Goal: Complete application form: Complete application form

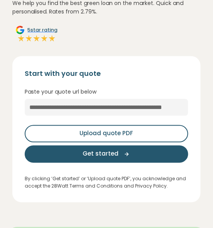
scroll to position [66, 0]
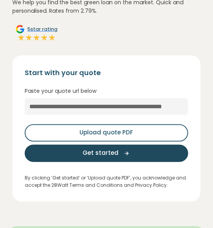
click at [122, 154] on icon "button" at bounding box center [125, 153] width 12 height 7
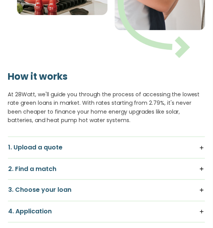
scroll to position [811, 0]
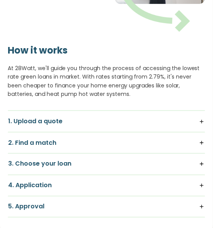
click at [201, 120] on h5 "1. Upload a quote" at bounding box center [106, 121] width 196 height 8
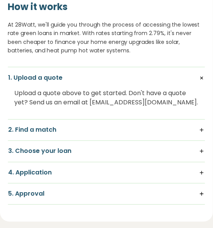
scroll to position [855, 0]
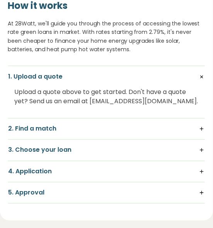
click at [201, 126] on h5 "2. Find a match" at bounding box center [106, 129] width 196 height 8
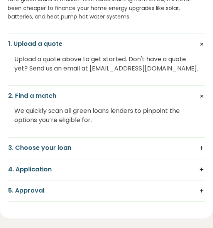
scroll to position [889, 0]
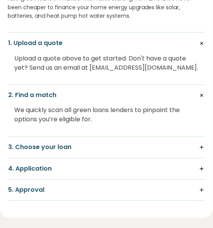
click at [202, 145] on h5 "3. Choose your loan" at bounding box center [106, 147] width 196 height 8
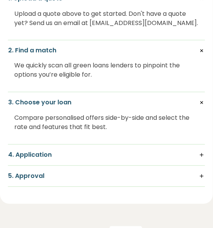
scroll to position [934, 0]
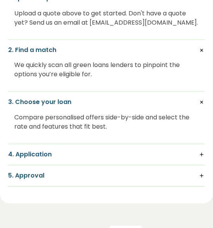
click at [201, 155] on h5 "4. Application" at bounding box center [106, 155] width 196 height 8
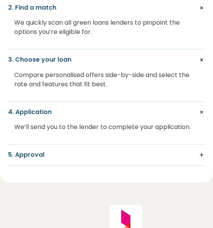
scroll to position [977, 0]
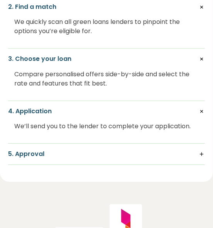
click at [203, 153] on h5 "5. Approval" at bounding box center [106, 154] width 196 height 8
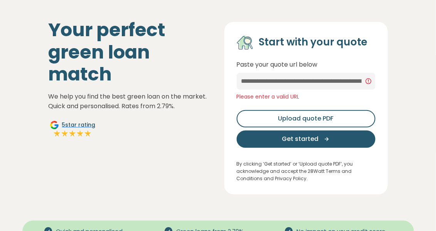
scroll to position [44, 0]
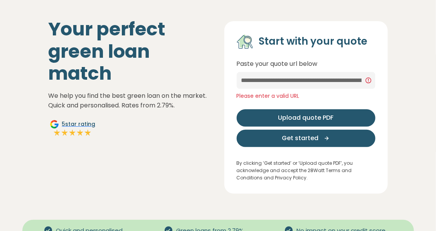
click at [212, 118] on button "Upload quote PDF" at bounding box center [305, 117] width 139 height 17
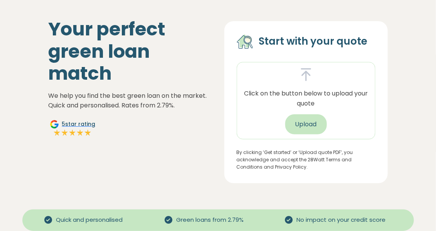
click at [212, 122] on button "Upload" at bounding box center [306, 124] width 42 height 20
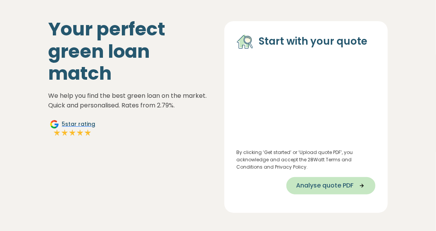
click at [212, 184] on span "Analyse quote PDF" at bounding box center [324, 185] width 57 height 9
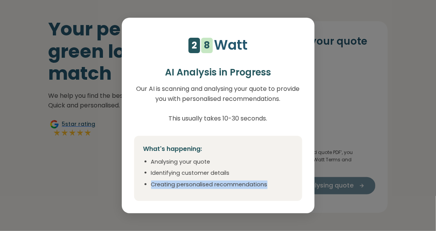
drag, startPoint x: 332, startPoint y: 184, endPoint x: 268, endPoint y: 167, distance: 66.4
click at [212, 167] on div "4 5 6 7 8 9 1 2 1 2 3 4 5 6 7 8 Watt AI Analysis in Progress Our AI is scanning…" at bounding box center [218, 115] width 436 height 231
drag, startPoint x: 268, startPoint y: 167, endPoint x: 291, endPoint y: 206, distance: 44.7
click at [212, 206] on div "4 5 6 7 8 9 1 2 1 2 3 4 5 6 7 8 Watt AI Analysis in Progress Our AI is scanning…" at bounding box center [218, 116] width 193 height 196
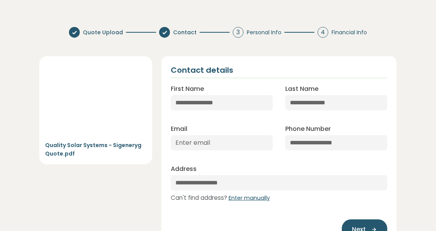
scroll to position [3, 0]
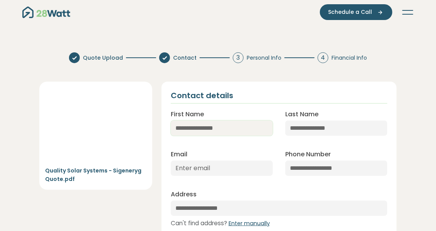
click at [212, 131] on input "First Name" at bounding box center [222, 128] width 102 height 15
type input "*****"
type input "johan.bruce@corp.nexon.com.au"
type input "**********"
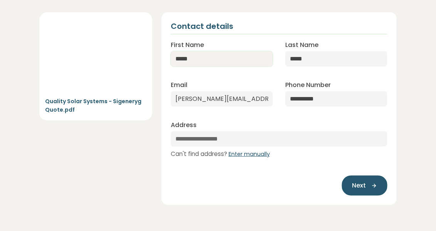
scroll to position [77, 0]
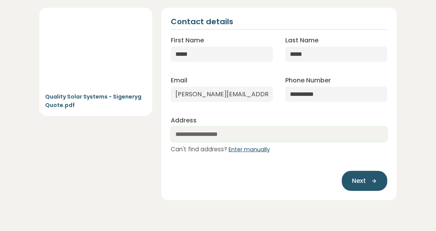
click at [212, 132] on input "text" at bounding box center [279, 134] width 217 height 15
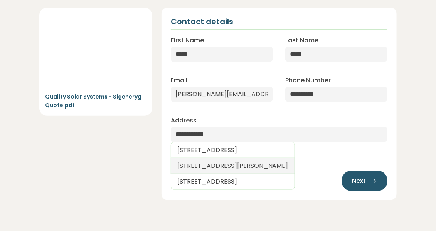
click at [212, 164] on link "128 Acanthus Avenue, Burleigh Waters QLD, Australia" at bounding box center [233, 166] width 124 height 16
type input "**********"
select select "***"
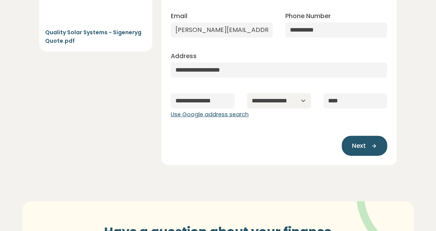
scroll to position [148, 0]
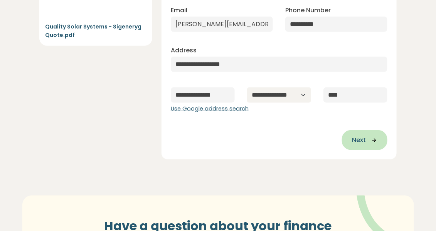
click at [212, 139] on icon "button" at bounding box center [372, 140] width 12 height 7
type input "**********"
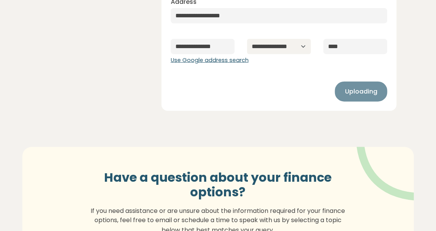
scroll to position [204, 0]
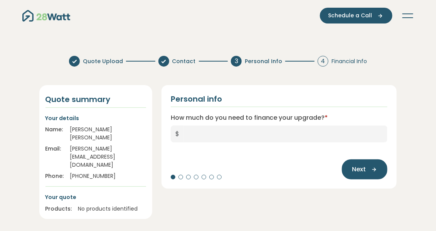
click at [212, 132] on input "How much do you need to finance your upgrade? *" at bounding box center [286, 134] width 204 height 17
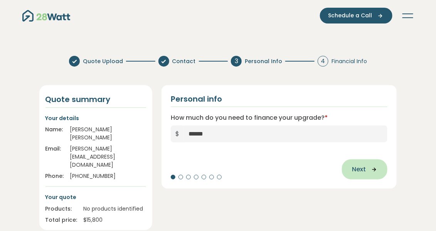
type input "******"
click at [212, 168] on span "Next" at bounding box center [359, 169] width 14 height 9
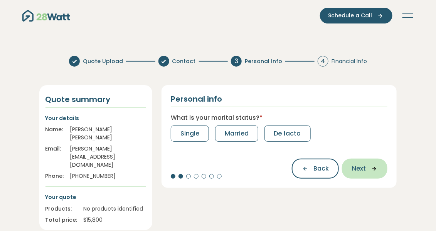
click at [212, 168] on span "Next" at bounding box center [359, 168] width 14 height 9
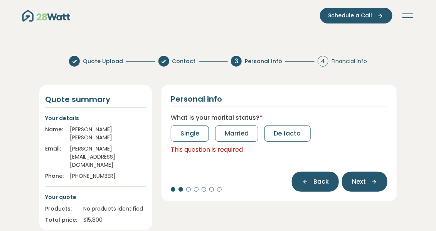
click at [212, 180] on icon "button" at bounding box center [308, 181] width 12 height 7
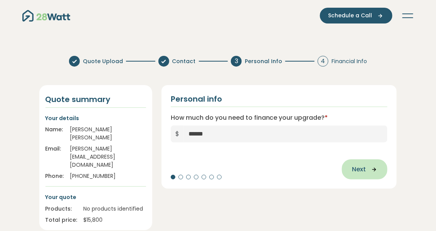
click at [212, 172] on button "Next" at bounding box center [364, 169] width 45 height 20
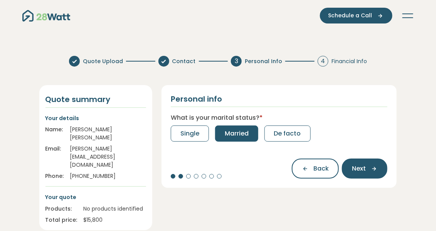
click at [212, 135] on span "Married" at bounding box center [237, 133] width 24 height 9
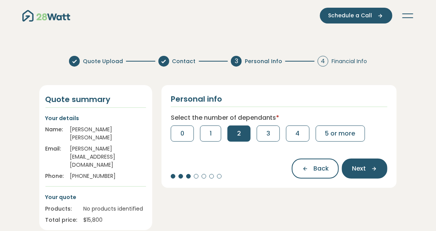
click at [212, 135] on button "2" at bounding box center [238, 134] width 23 height 16
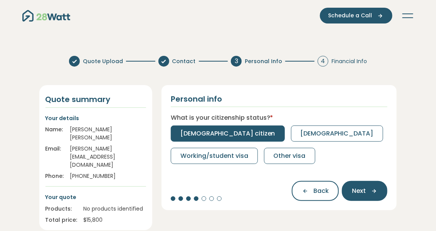
click at [212, 136] on span "Australian citizen" at bounding box center [227, 133] width 95 height 9
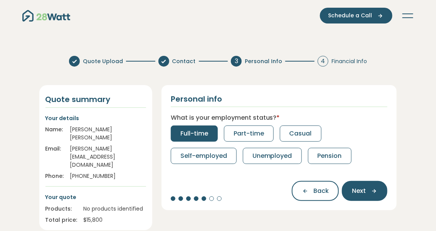
click at [196, 135] on span "Full-time" at bounding box center [194, 133] width 28 height 9
select select "*******"
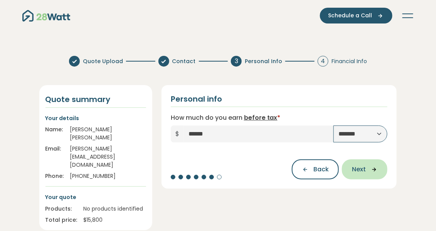
type input "******"
click at [212, 172] on icon "button" at bounding box center [372, 169] width 12 height 7
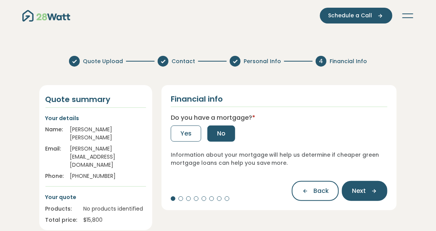
click at [212, 131] on span "No" at bounding box center [221, 133] width 8 height 9
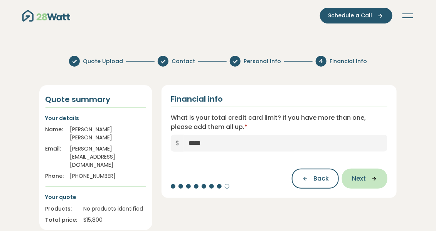
type input "*****"
click at [212, 176] on span "Next" at bounding box center [359, 178] width 14 height 9
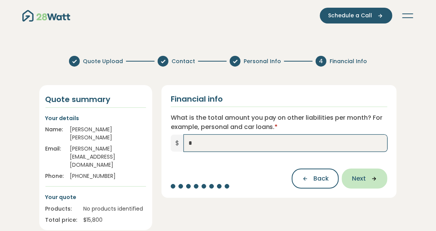
type input "*"
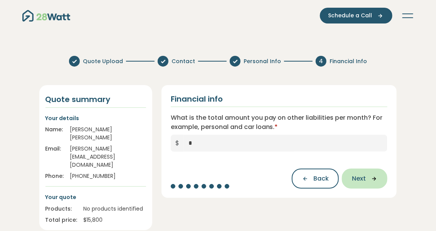
click at [212, 180] on icon "button" at bounding box center [372, 178] width 12 height 7
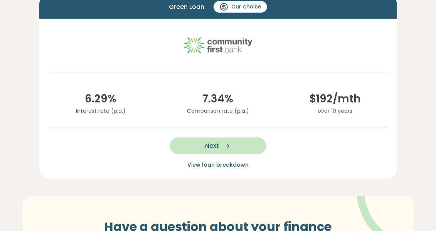
scroll to position [157, 0]
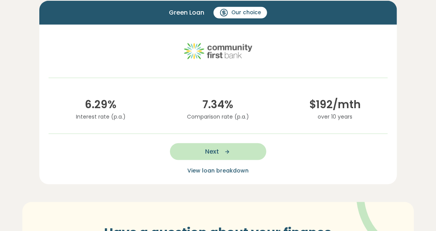
click at [212, 107] on span "$ 192 /mth" at bounding box center [334, 105] width 105 height 16
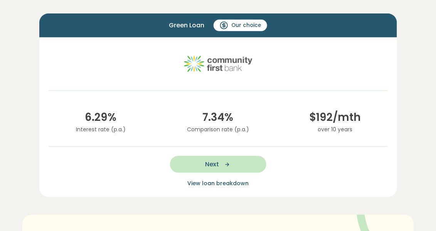
scroll to position [137, 0]
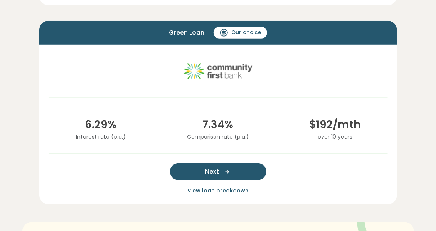
click at [212, 171] on span "Next" at bounding box center [212, 171] width 14 height 9
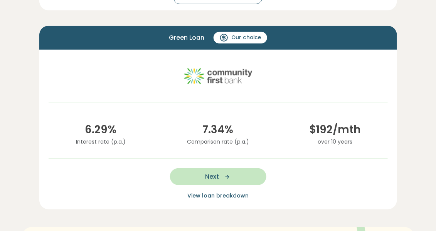
scroll to position [137, 0]
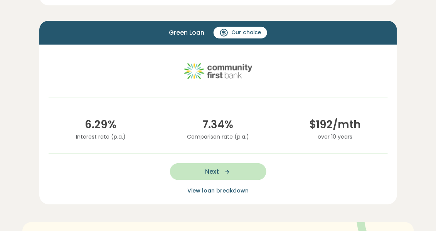
click at [212, 123] on span "$ 192 /mth" at bounding box center [334, 125] width 105 height 16
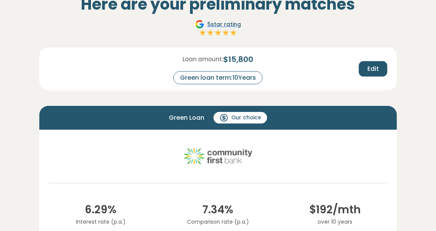
scroll to position [48, 0]
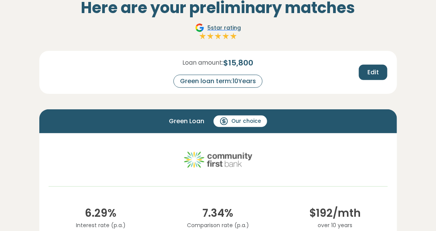
click at [212, 87] on div "Loan amount: $ 15,800 Green loan term: 10 Years Edit" at bounding box center [217, 72] width 357 height 43
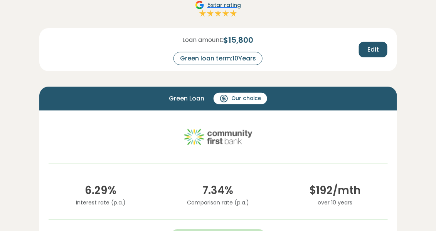
scroll to position [80, 0]
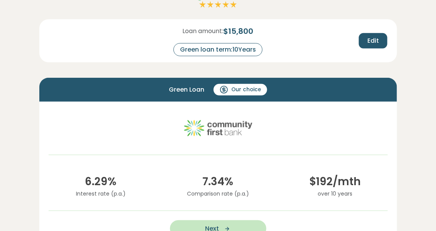
click at [212, 50] on div "Green loan term: 10 Years" at bounding box center [217, 49] width 89 height 13
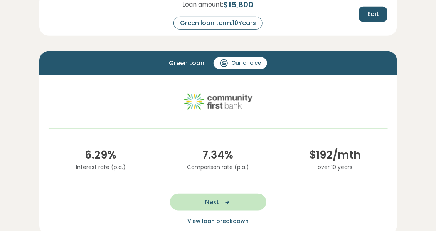
scroll to position [0, 0]
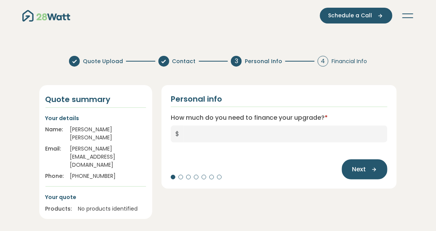
click at [190, 134] on input "How much do you need to finance your upgrade? *" at bounding box center [286, 134] width 204 height 17
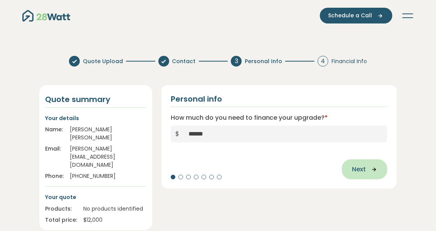
type input "******"
click at [212, 168] on icon "button" at bounding box center [372, 169] width 12 height 7
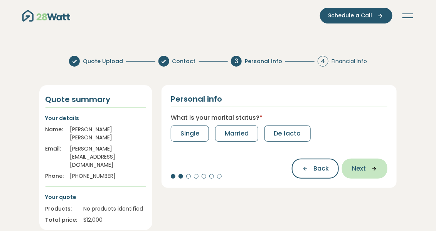
click at [212, 166] on span "Next" at bounding box center [359, 168] width 14 height 9
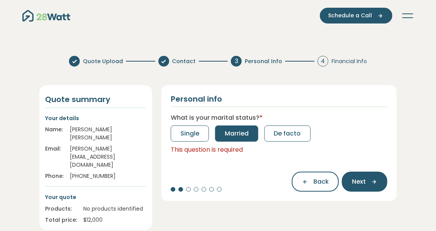
click at [212, 132] on span "Married" at bounding box center [237, 133] width 24 height 9
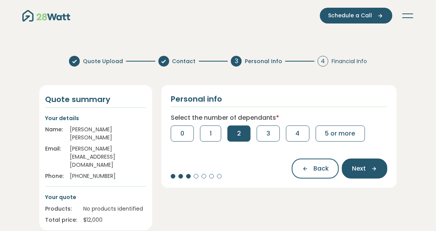
click at [212, 132] on button "2" at bounding box center [238, 134] width 23 height 16
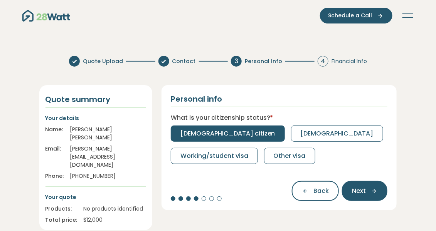
click at [212, 134] on span "Australian citizen" at bounding box center [227, 133] width 95 height 9
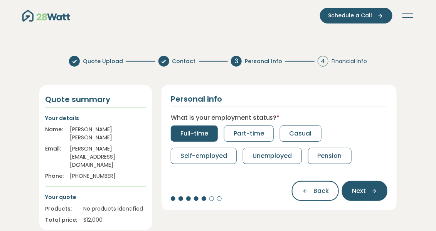
click at [206, 136] on span "Full-time" at bounding box center [194, 133] width 28 height 9
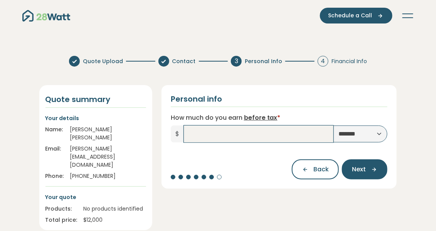
click at [212, 132] on input "How much do you earn before tax *" at bounding box center [259, 134] width 150 height 17
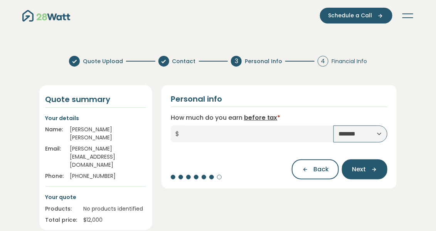
click at [212, 129] on select "**********" at bounding box center [360, 134] width 54 height 17
select select "******"
click at [212, 126] on select "**********" at bounding box center [360, 134] width 54 height 17
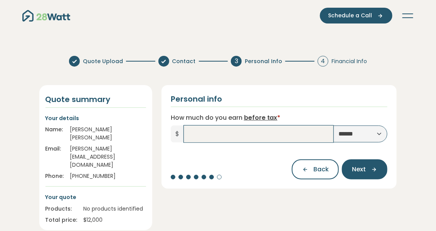
click at [212, 136] on input "How much do you earn before tax *" at bounding box center [259, 134] width 150 height 17
type input "*******"
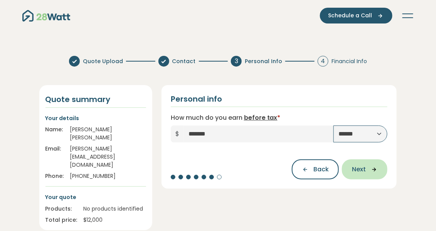
click at [212, 166] on span "Next" at bounding box center [359, 169] width 14 height 9
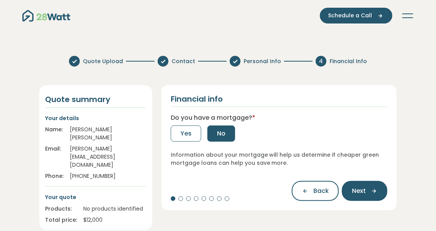
click at [212, 130] on span "No" at bounding box center [221, 133] width 8 height 9
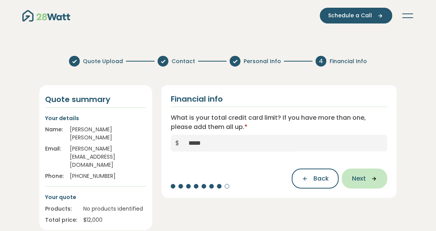
type input "*****"
click at [212, 178] on span "Next" at bounding box center [359, 178] width 14 height 9
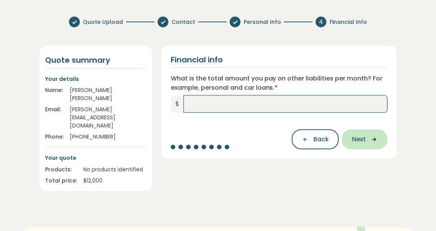
scroll to position [39, 0]
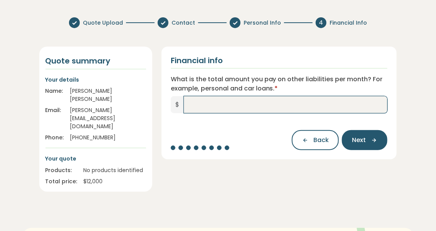
click at [212, 106] on input "What is the total amount you pay on other liabilities per month? For example, p…" at bounding box center [286, 104] width 204 height 17
type input "*"
type input "***"
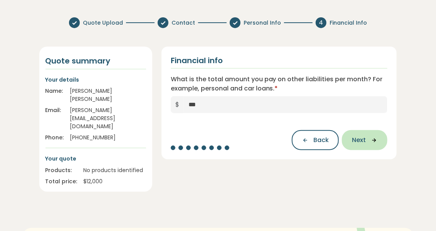
click at [212, 137] on span "Next" at bounding box center [359, 140] width 14 height 9
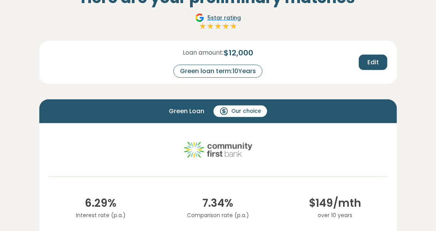
scroll to position [55, 0]
